Goal: Task Accomplishment & Management: Manage account settings

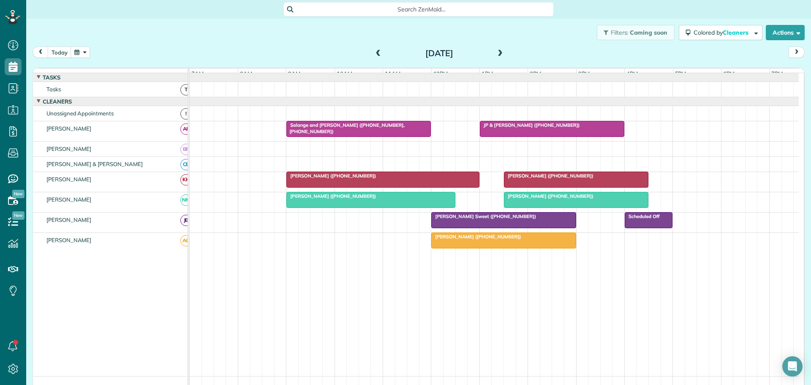
scroll to position [4, 4]
click at [84, 52] on button "button" at bounding box center [80, 51] width 19 height 11
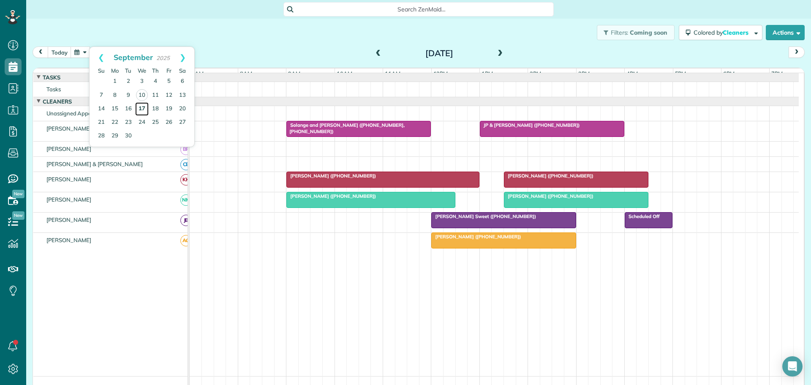
click at [141, 105] on link "17" at bounding box center [142, 109] width 14 height 14
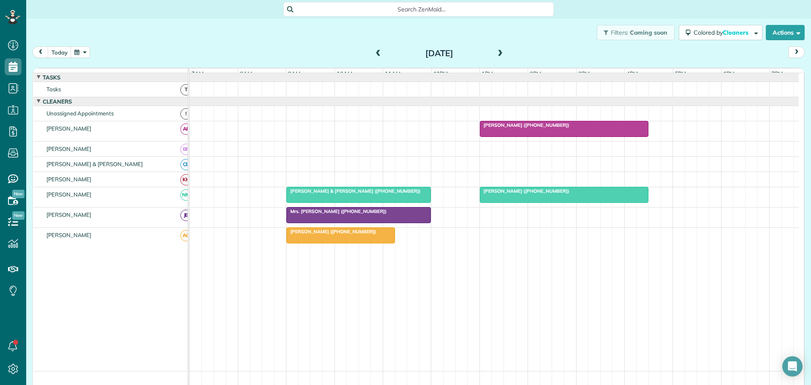
click at [497, 52] on span at bounding box center [499, 54] width 9 height 8
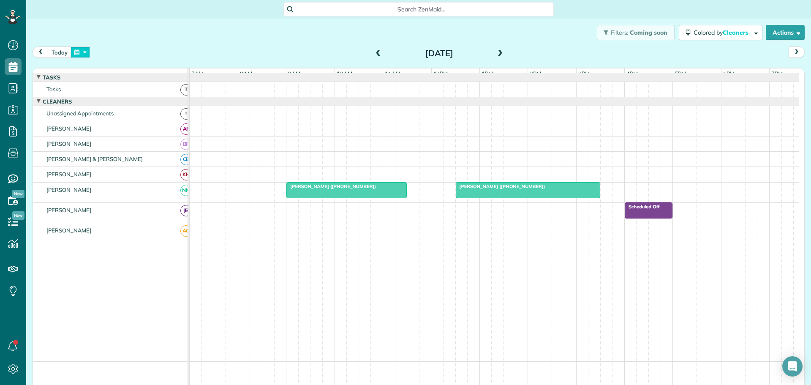
click at [88, 50] on button "button" at bounding box center [80, 51] width 19 height 11
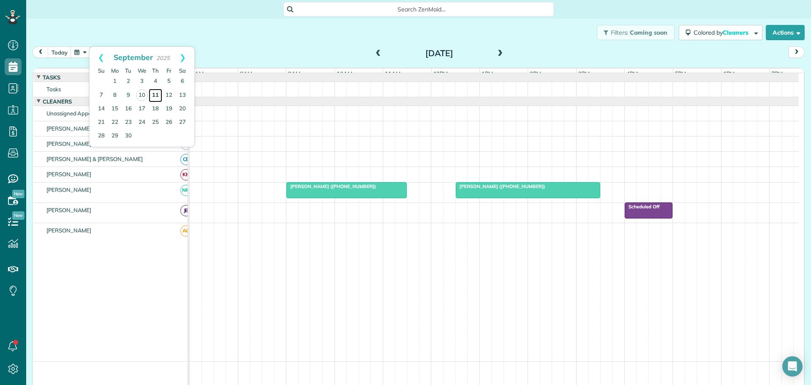
click at [156, 92] on link "11" at bounding box center [156, 96] width 14 height 14
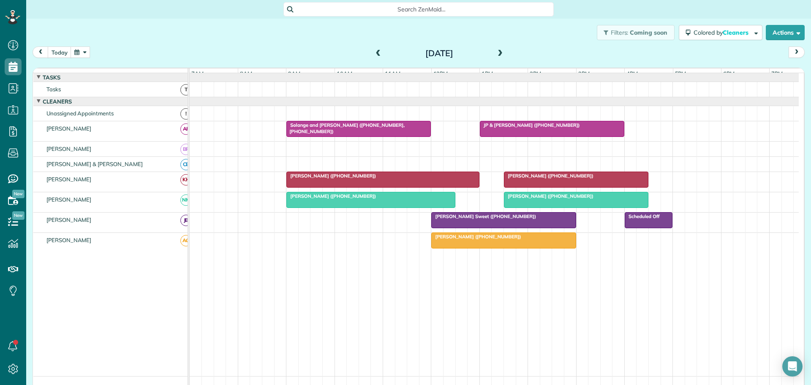
click at [491, 239] on span "[PERSON_NAME] ([PHONE_NUMBER])" at bounding box center [476, 237] width 90 height 6
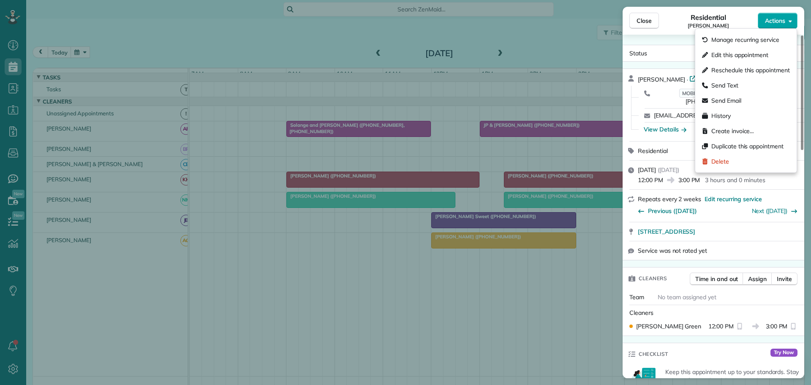
click at [775, 21] on span "Actions" at bounding box center [775, 20] width 20 height 8
click at [727, 56] on span "Edit this appointment" at bounding box center [739, 55] width 57 height 8
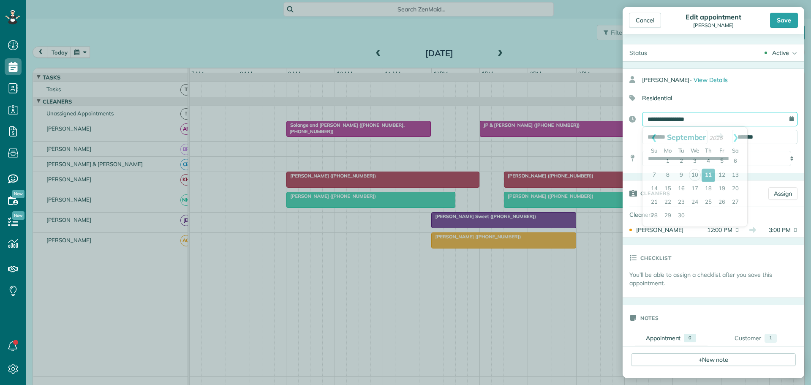
click at [669, 118] on input "**********" at bounding box center [719, 119] width 155 height 14
click at [707, 186] on link "18" at bounding box center [709, 189] width 14 height 14
type input "**********"
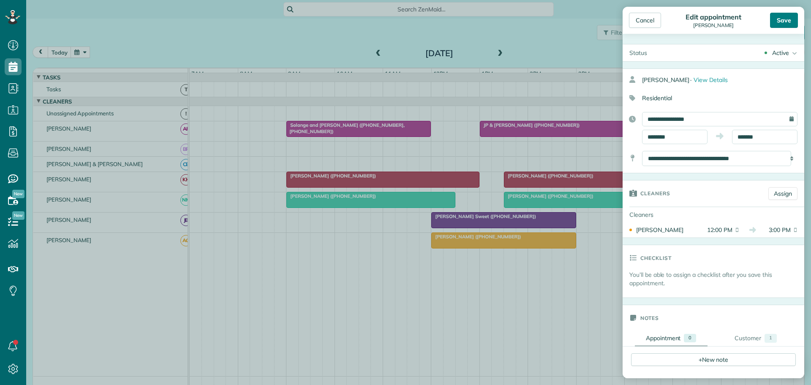
click at [784, 16] on div "Save" at bounding box center [784, 20] width 28 height 15
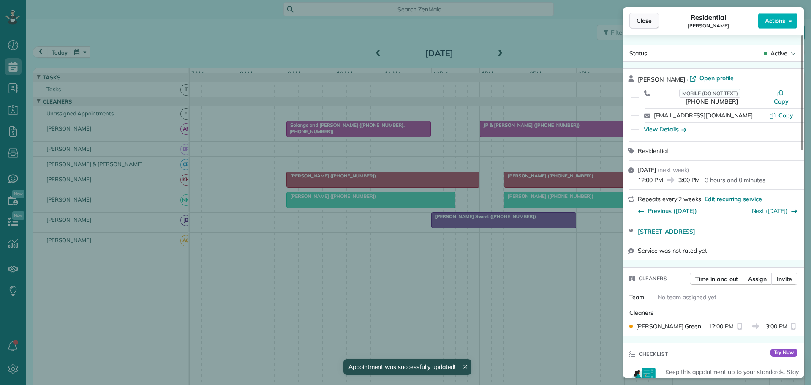
click at [646, 20] on span "Close" at bounding box center [644, 20] width 15 height 8
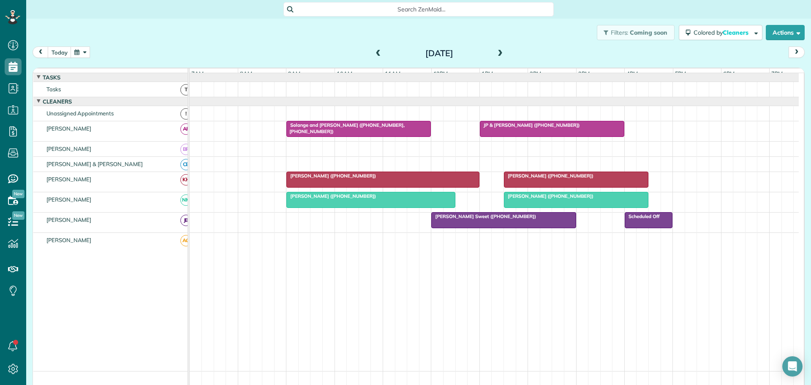
click at [374, 51] on span at bounding box center [378, 54] width 9 height 8
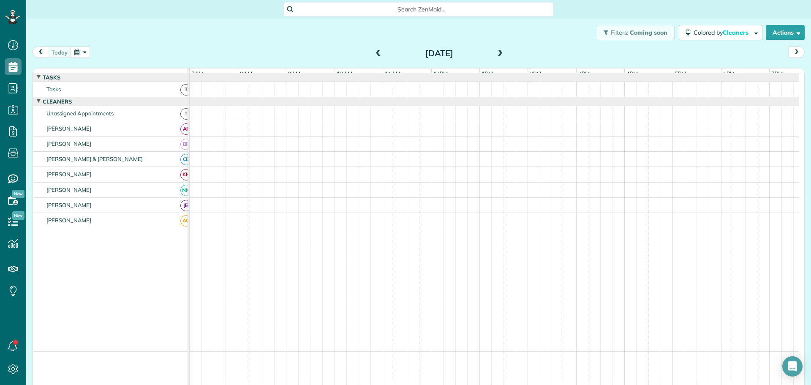
scroll to position [5, 0]
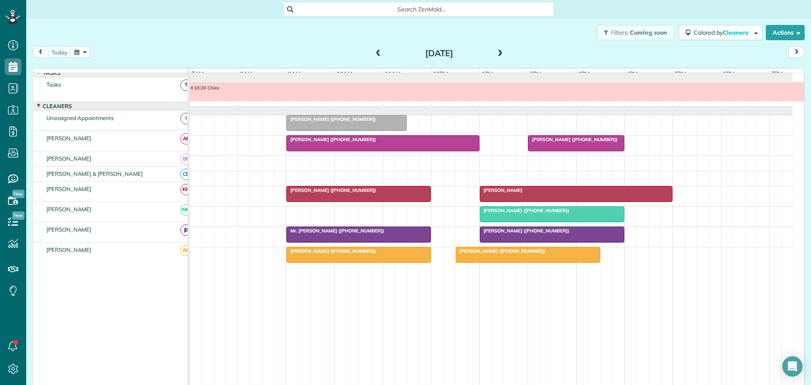
click at [333, 120] on span "[PERSON_NAME] ([PHONE_NUMBER])" at bounding box center [331, 119] width 90 height 6
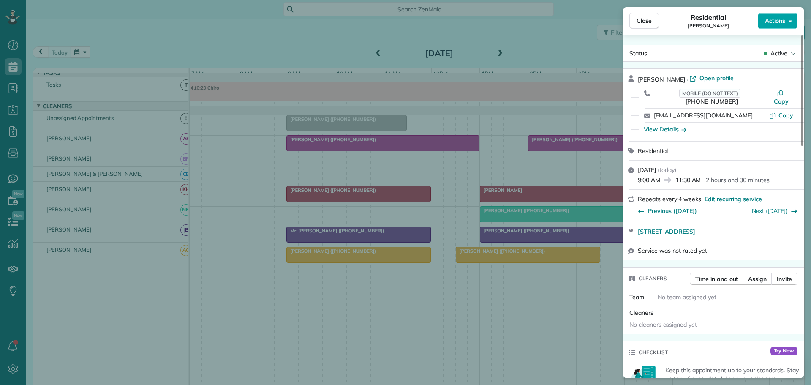
click at [776, 21] on span "Actions" at bounding box center [775, 20] width 20 height 8
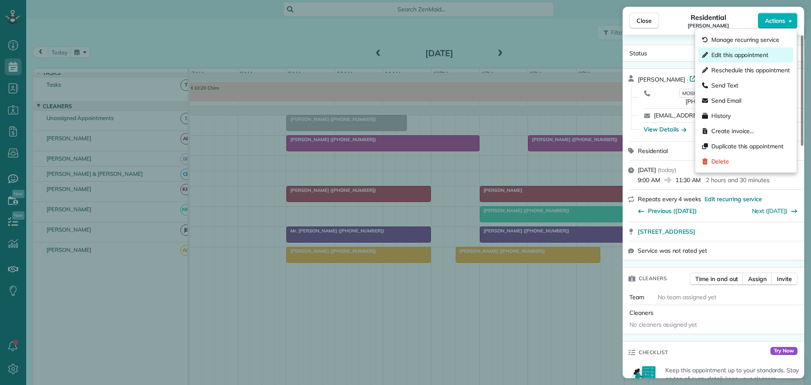
click at [732, 52] on span "Edit this appointment" at bounding box center [739, 55] width 57 height 8
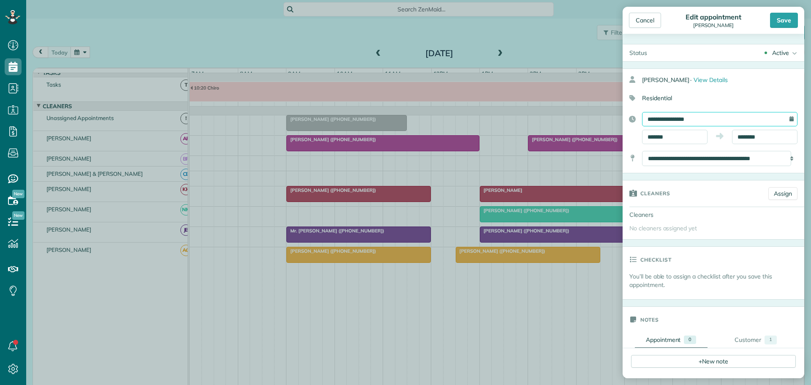
click at [674, 118] on input "**********" at bounding box center [719, 119] width 155 height 14
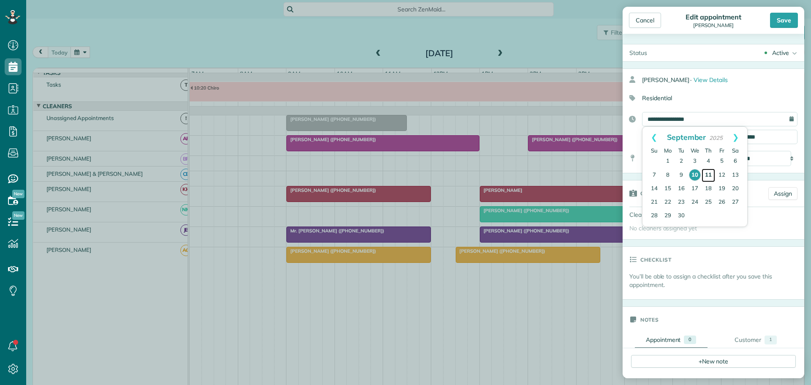
click at [710, 172] on link "11" at bounding box center [709, 176] width 14 height 14
type input "**********"
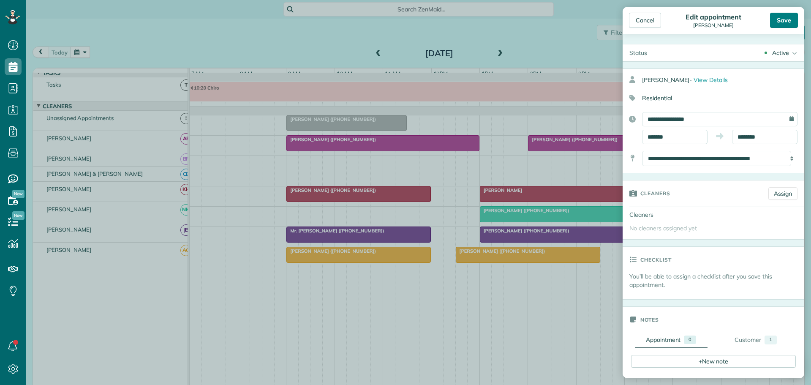
click at [781, 21] on div "Save" at bounding box center [784, 20] width 28 height 15
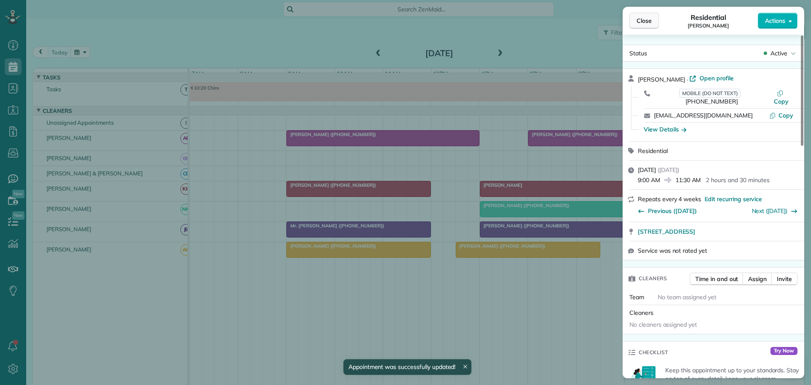
click at [642, 18] on span "Close" at bounding box center [644, 20] width 15 height 8
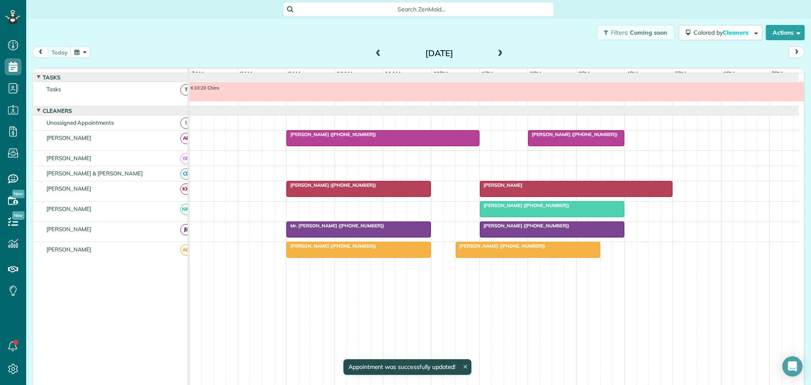
click at [497, 51] on span at bounding box center [499, 54] width 9 height 8
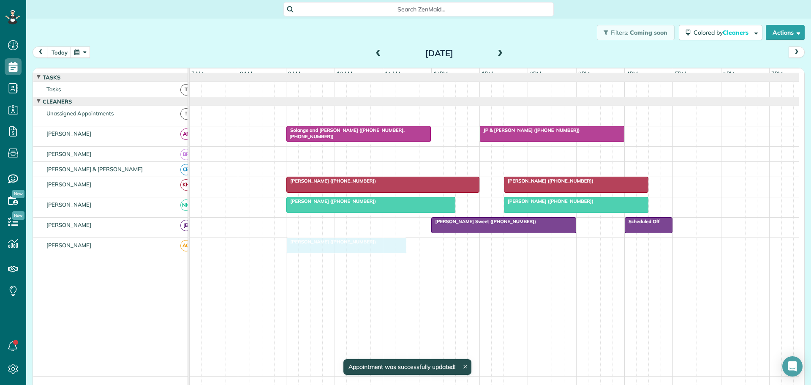
drag, startPoint x: 321, startPoint y: 116, endPoint x: 323, endPoint y: 242, distance: 126.3
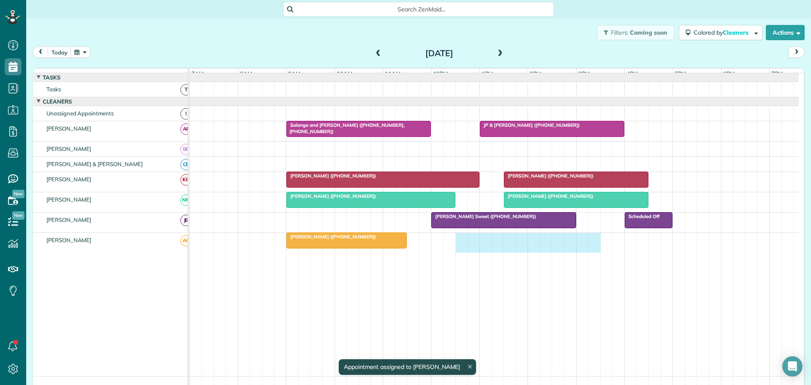
drag, startPoint x: 457, startPoint y: 243, endPoint x: 589, endPoint y: 257, distance: 132.1
click at [589, 253] on div "[PERSON_NAME] ([PHONE_NUMBER])" at bounding box center [494, 243] width 609 height 20
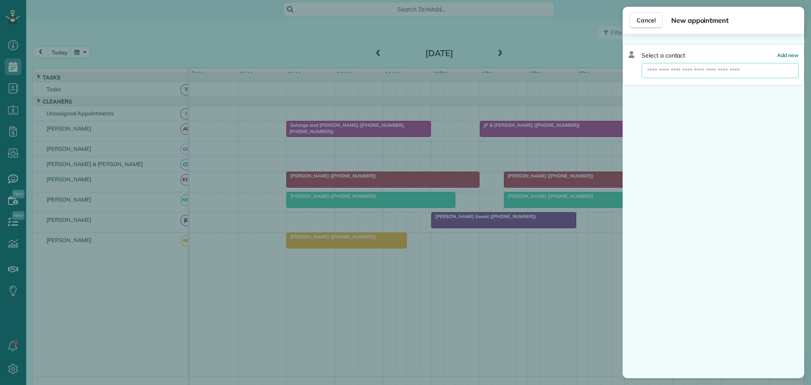
click at [667, 73] on input "text" at bounding box center [720, 70] width 157 height 15
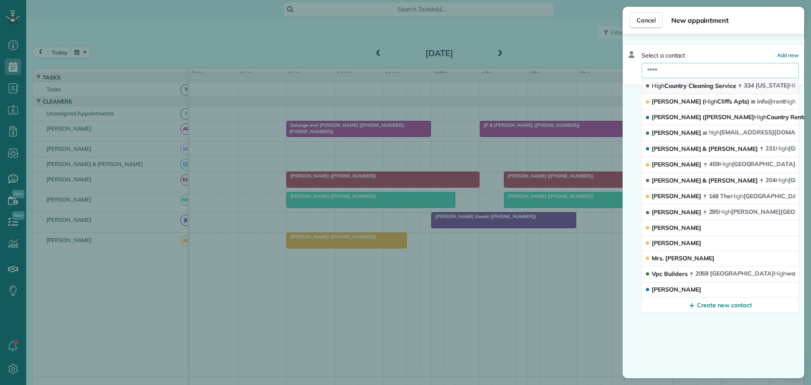
type input "****"
click at [670, 84] on span "High Country Cleaning Service" at bounding box center [694, 86] width 84 height 8
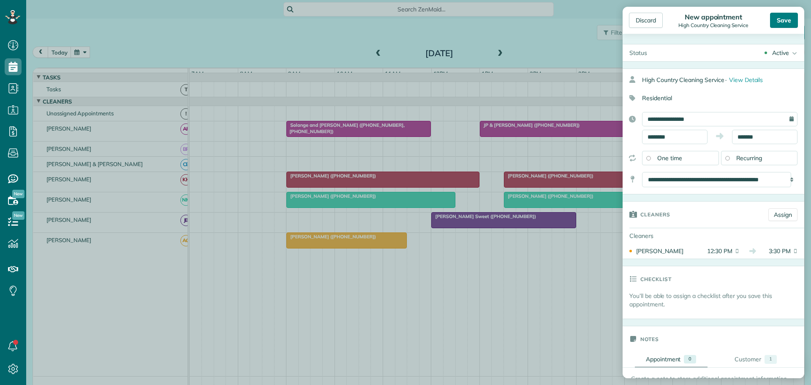
click at [786, 19] on div "Save" at bounding box center [784, 20] width 28 height 15
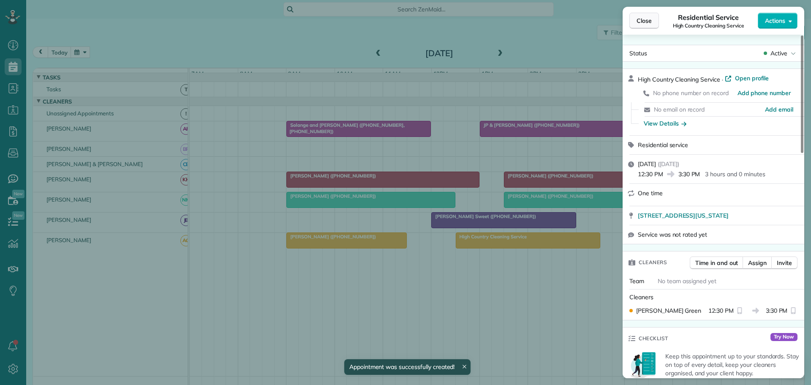
click at [647, 19] on span "Close" at bounding box center [644, 20] width 15 height 8
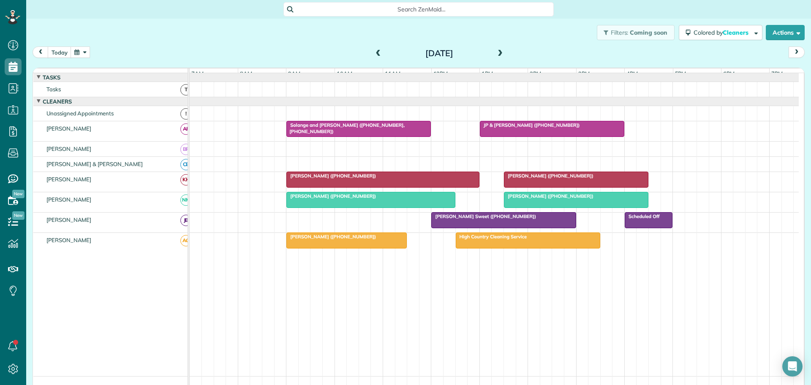
click at [375, 54] on span at bounding box center [378, 54] width 9 height 8
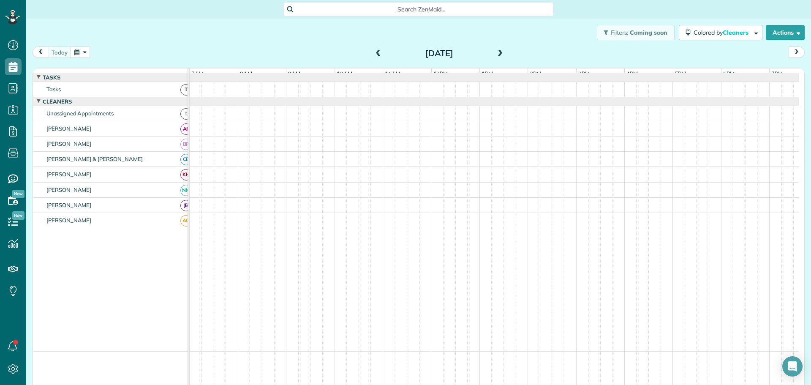
scroll to position [6, 0]
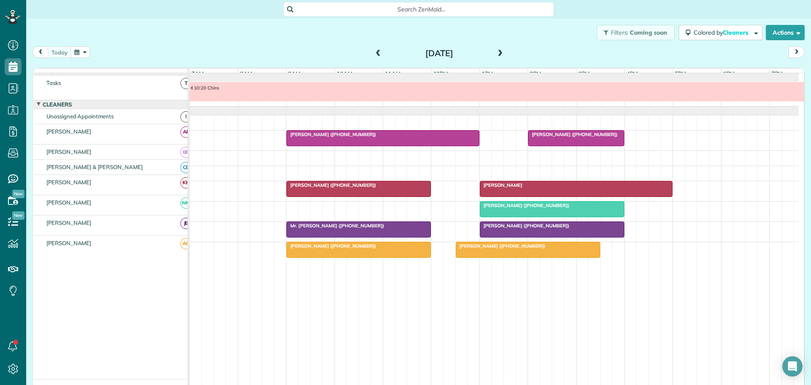
click at [528, 208] on span "[PERSON_NAME] ([PHONE_NUMBER])" at bounding box center [524, 205] width 90 height 6
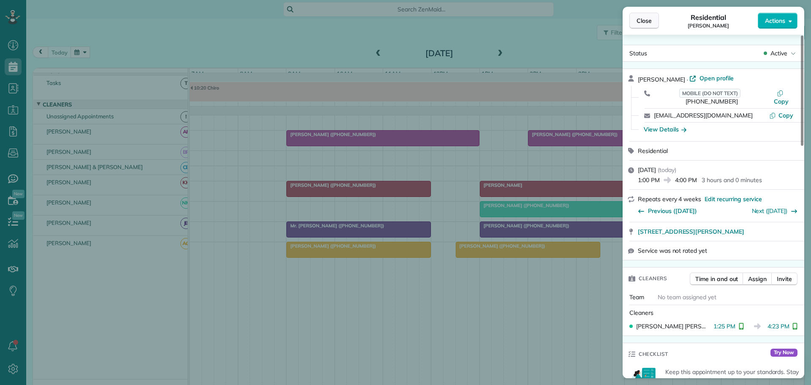
click at [645, 20] on span "Close" at bounding box center [644, 20] width 15 height 8
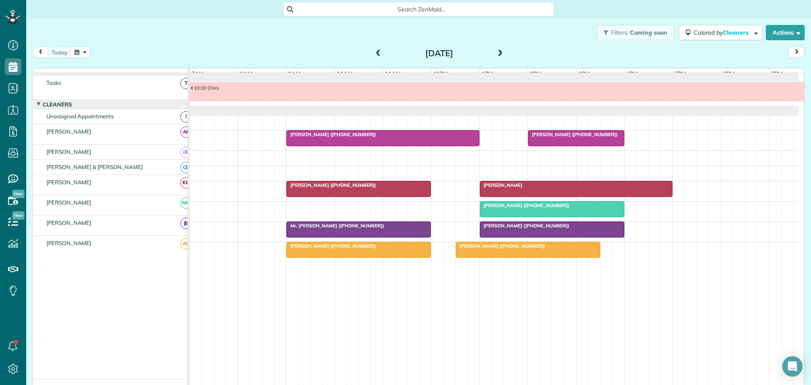
click at [520, 229] on span "[PERSON_NAME] ([PHONE_NUMBER])" at bounding box center [524, 226] width 90 height 6
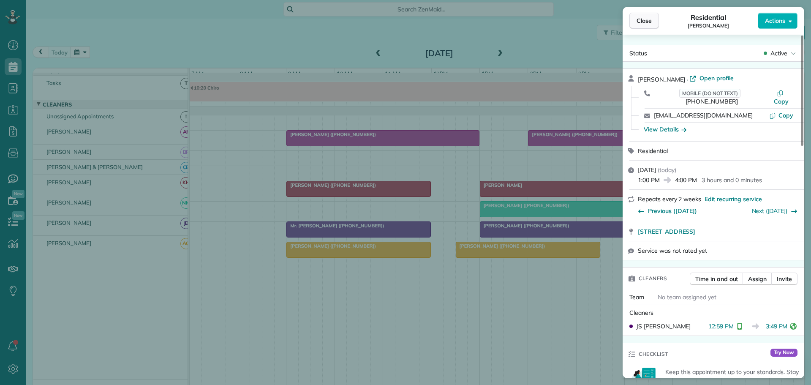
click at [648, 19] on span "Close" at bounding box center [644, 20] width 15 height 8
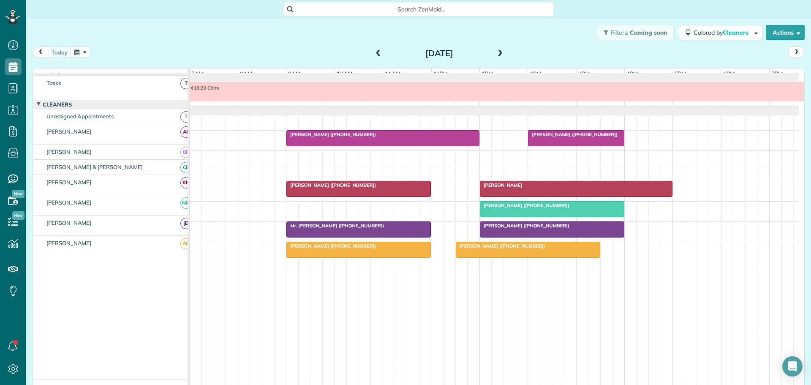
click at [522, 249] on div "[PERSON_NAME] ([PHONE_NUMBER])" at bounding box center [527, 246] width 139 height 6
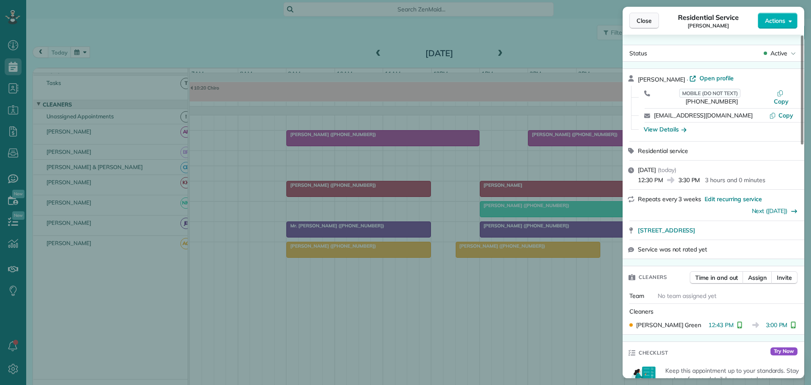
click at [651, 22] on span "Close" at bounding box center [644, 20] width 15 height 8
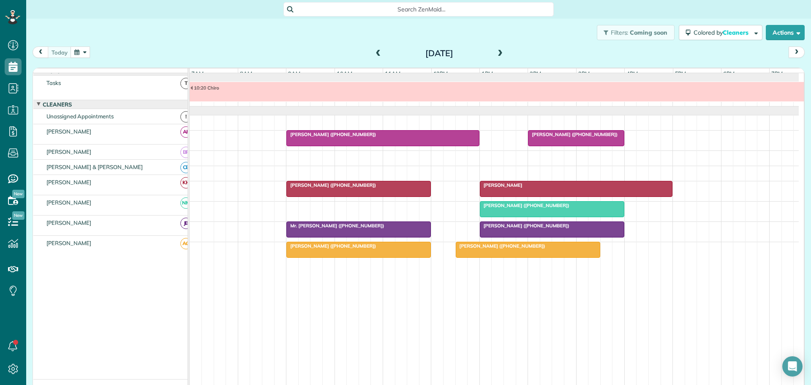
click at [558, 137] on span "[PERSON_NAME] ([PHONE_NUMBER])" at bounding box center [573, 134] width 90 height 6
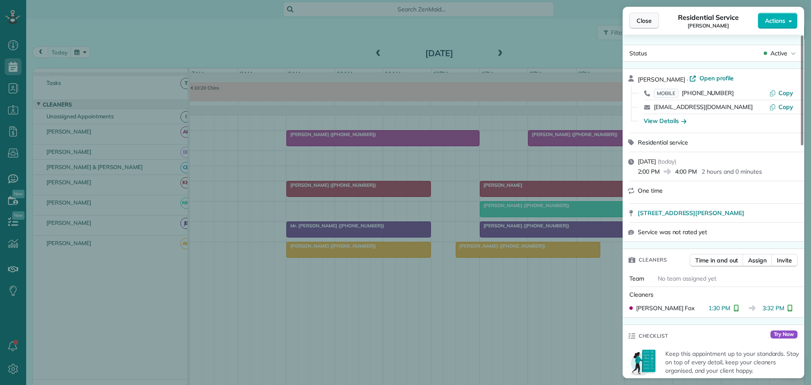
click at [644, 20] on span "Close" at bounding box center [644, 20] width 15 height 8
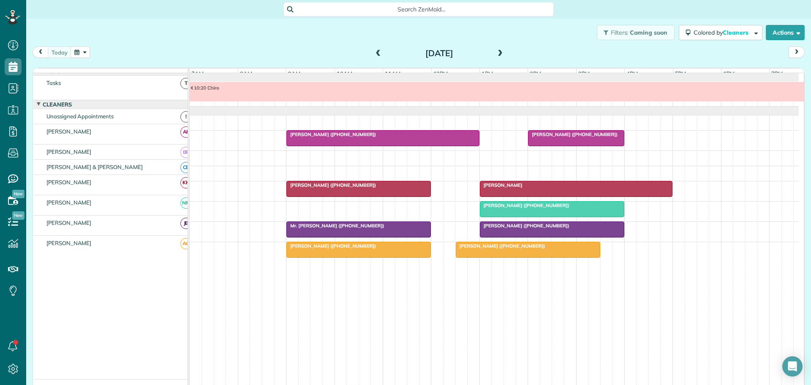
click at [520, 188] on div "[PERSON_NAME]" at bounding box center [576, 185] width 188 height 6
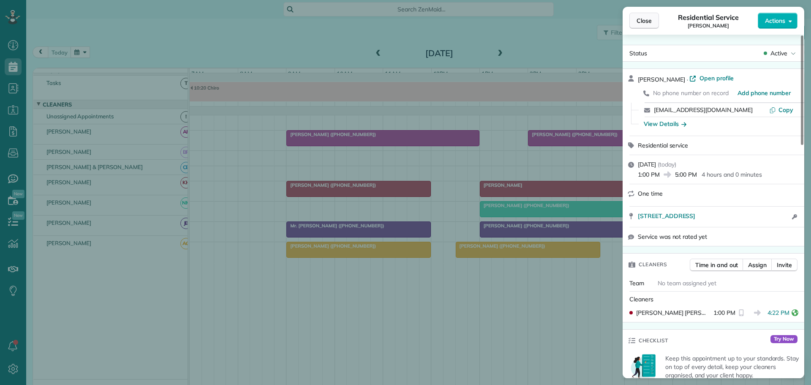
click at [648, 20] on span "Close" at bounding box center [644, 20] width 15 height 8
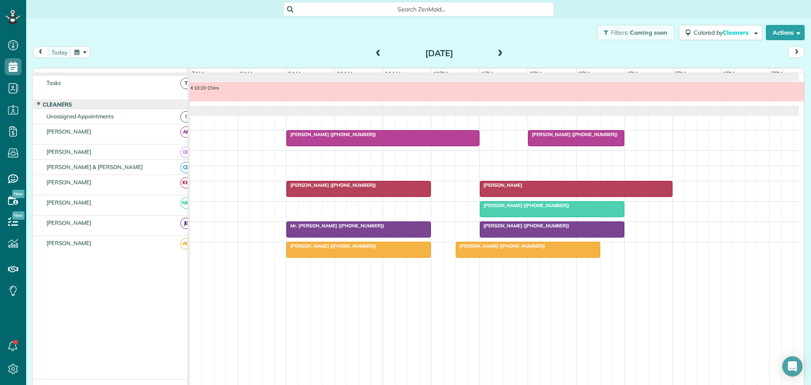
click at [349, 188] on span "[PERSON_NAME] ([PHONE_NUMBER])" at bounding box center [331, 185] width 90 height 6
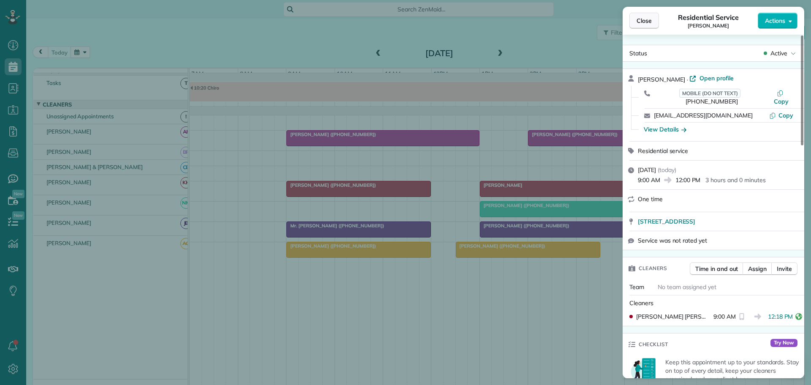
click at [640, 20] on span "Close" at bounding box center [644, 20] width 15 height 8
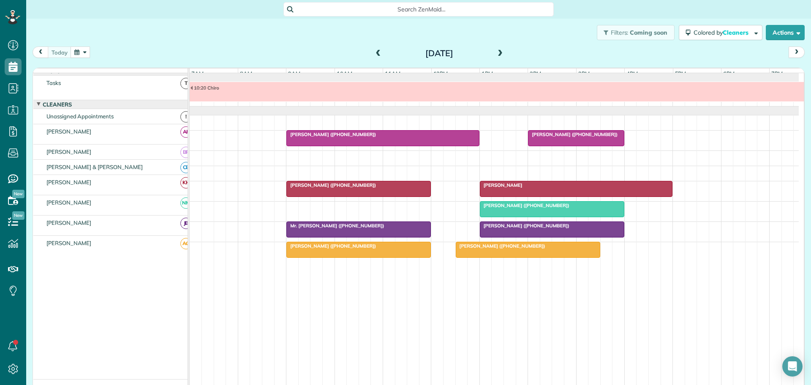
click at [86, 50] on button "button" at bounding box center [80, 51] width 19 height 11
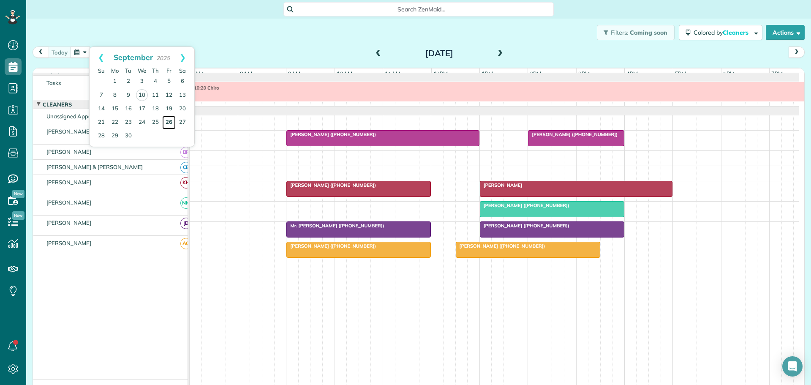
click at [169, 119] on link "26" at bounding box center [169, 123] width 14 height 14
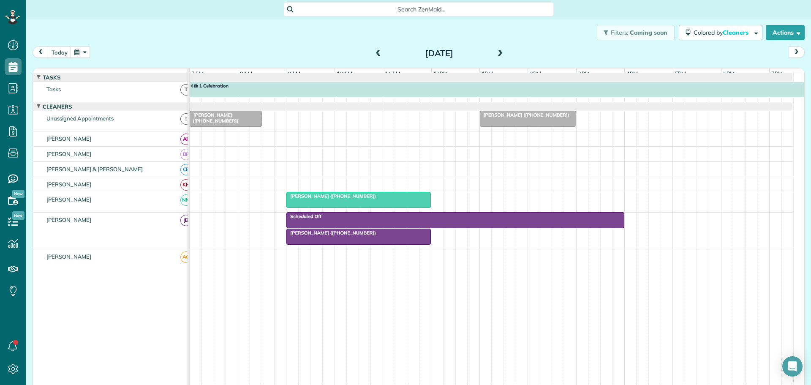
click at [259, 89] on div "1 Celebration" at bounding box center [576, 86] width 772 height 6
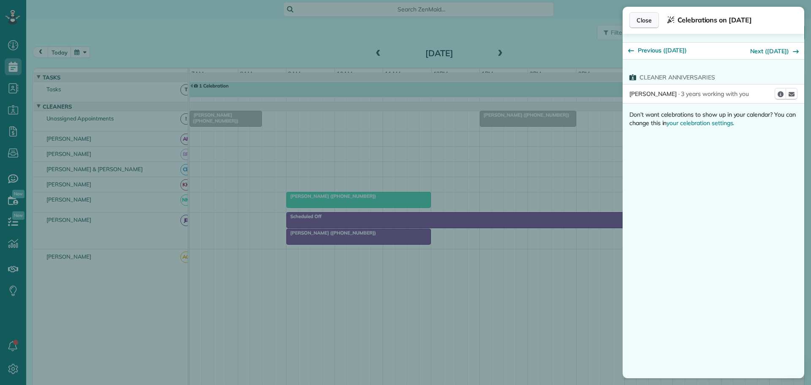
click at [647, 17] on span "Close" at bounding box center [644, 20] width 15 height 8
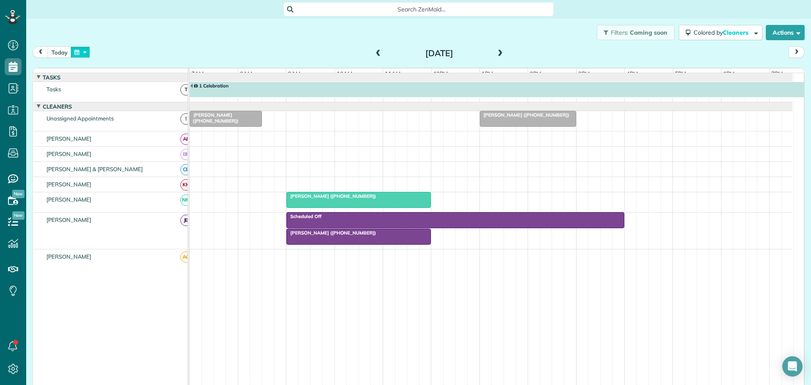
click at [82, 49] on button "button" at bounding box center [80, 51] width 19 height 11
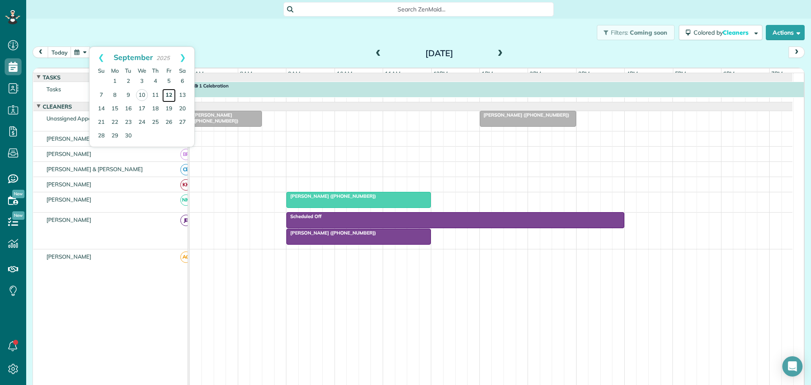
click at [170, 94] on link "12" at bounding box center [169, 96] width 14 height 14
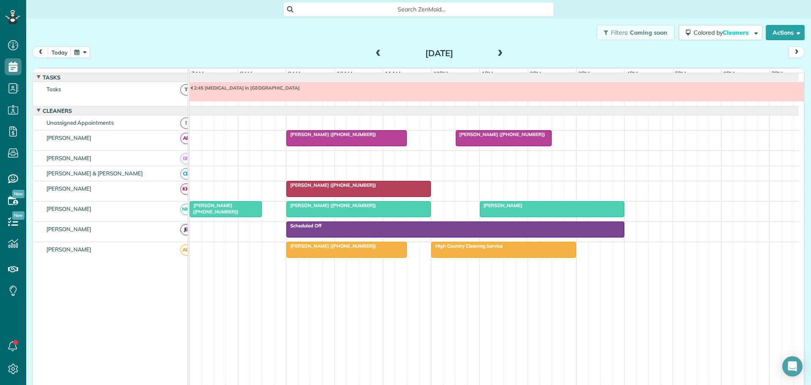
scroll to position [6, 0]
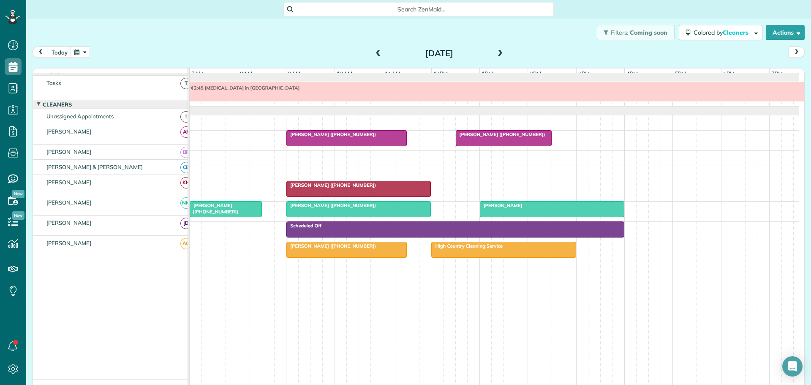
click at [495, 52] on span at bounding box center [499, 54] width 9 height 8
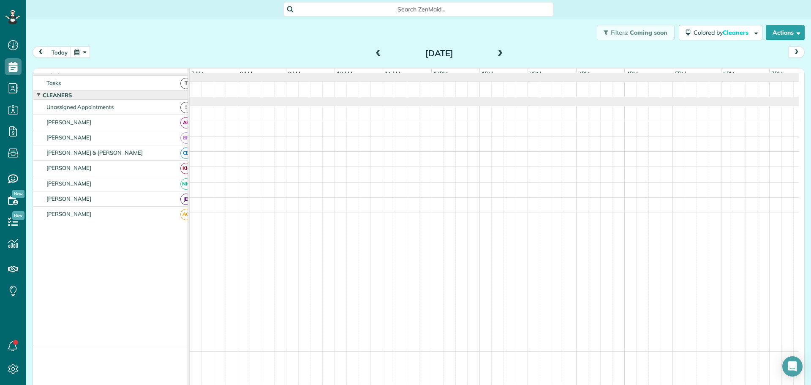
scroll to position [0, 0]
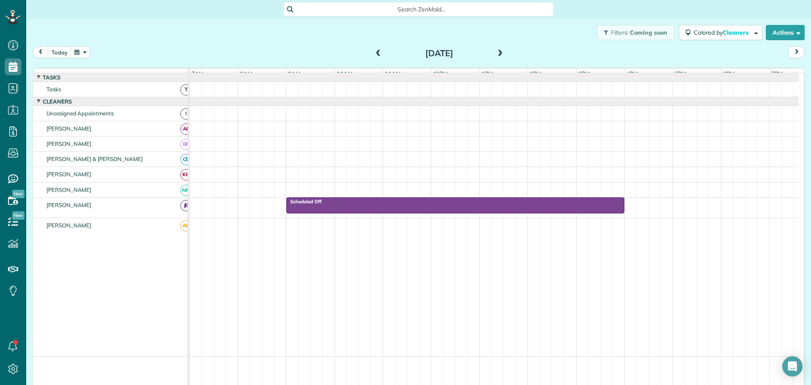
click at [374, 52] on span at bounding box center [378, 54] width 9 height 8
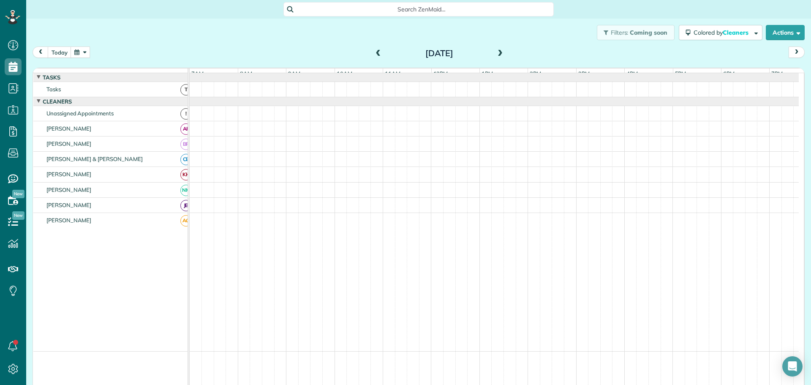
scroll to position [6, 0]
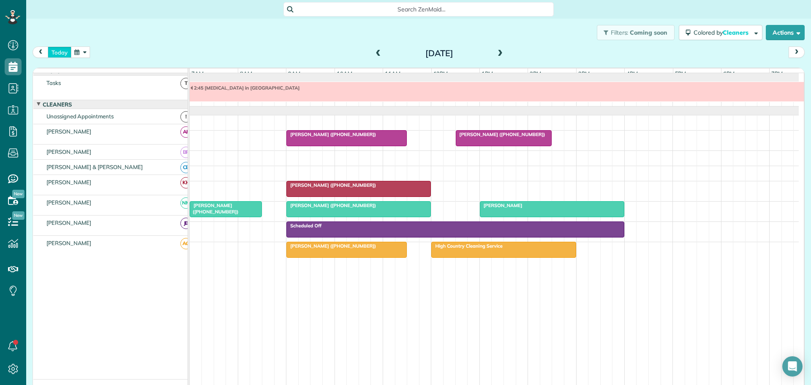
click at [62, 48] on button "today" at bounding box center [60, 51] width 24 height 11
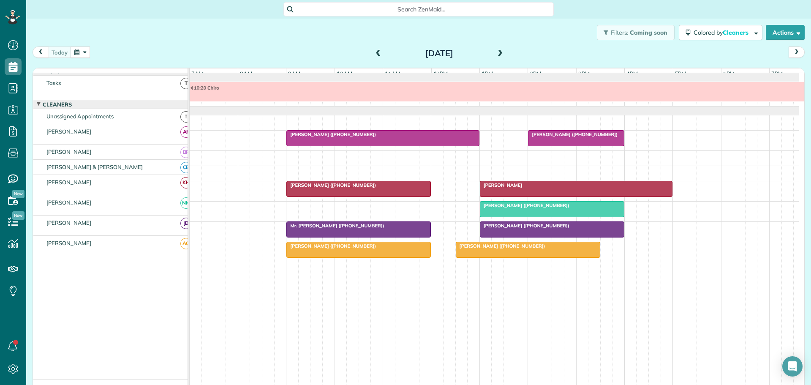
click at [495, 51] on span at bounding box center [499, 54] width 9 height 8
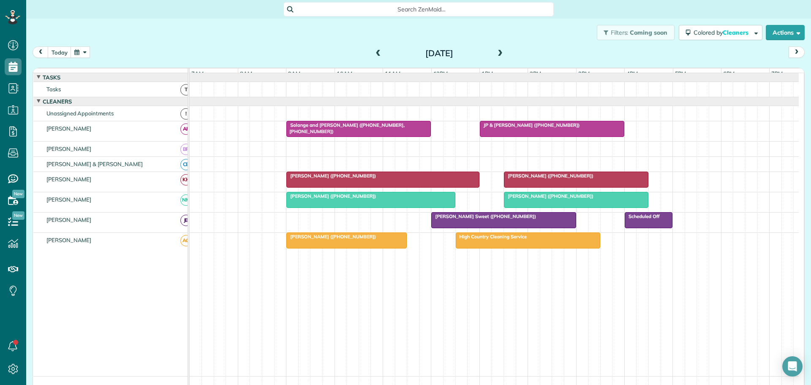
click at [495, 51] on span at bounding box center [499, 54] width 9 height 8
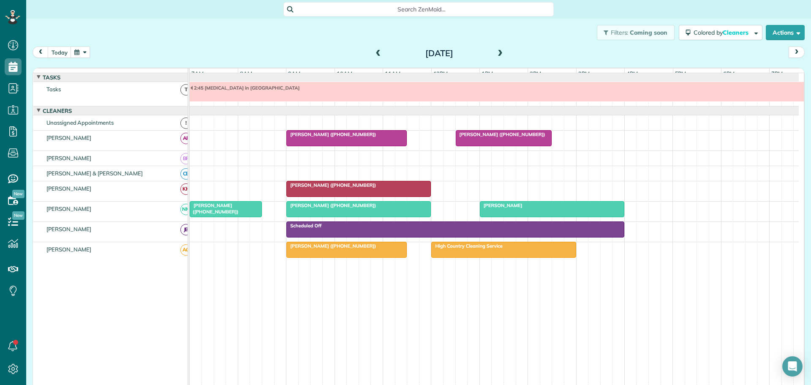
scroll to position [6, 0]
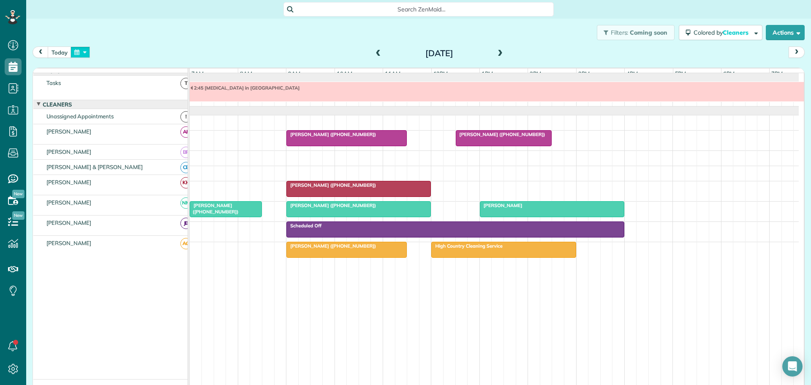
click at [83, 51] on button "button" at bounding box center [80, 51] width 19 height 11
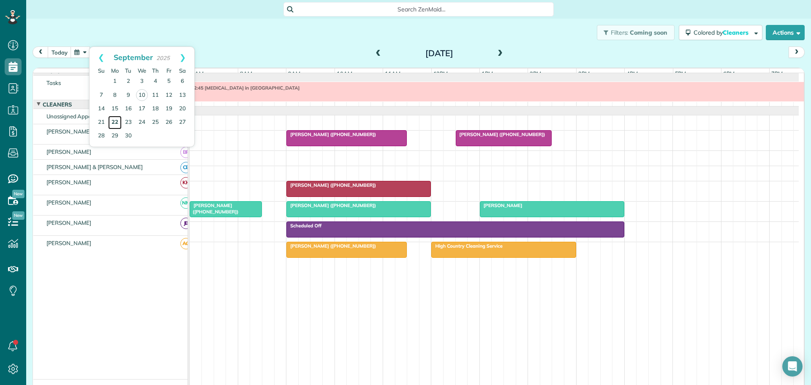
click at [117, 121] on link "22" at bounding box center [115, 123] width 14 height 14
